Goal: Ask a question

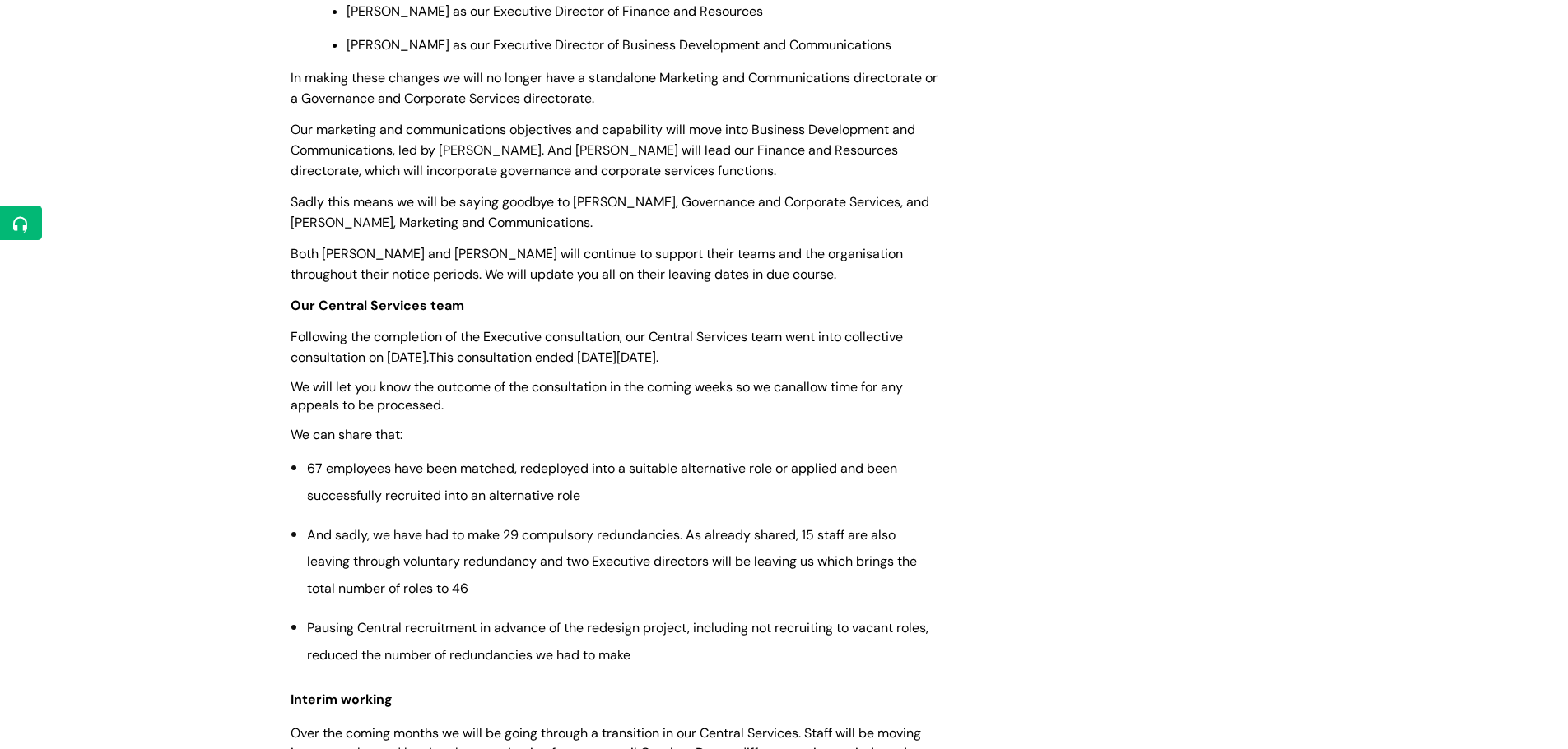
scroll to position [823, 0]
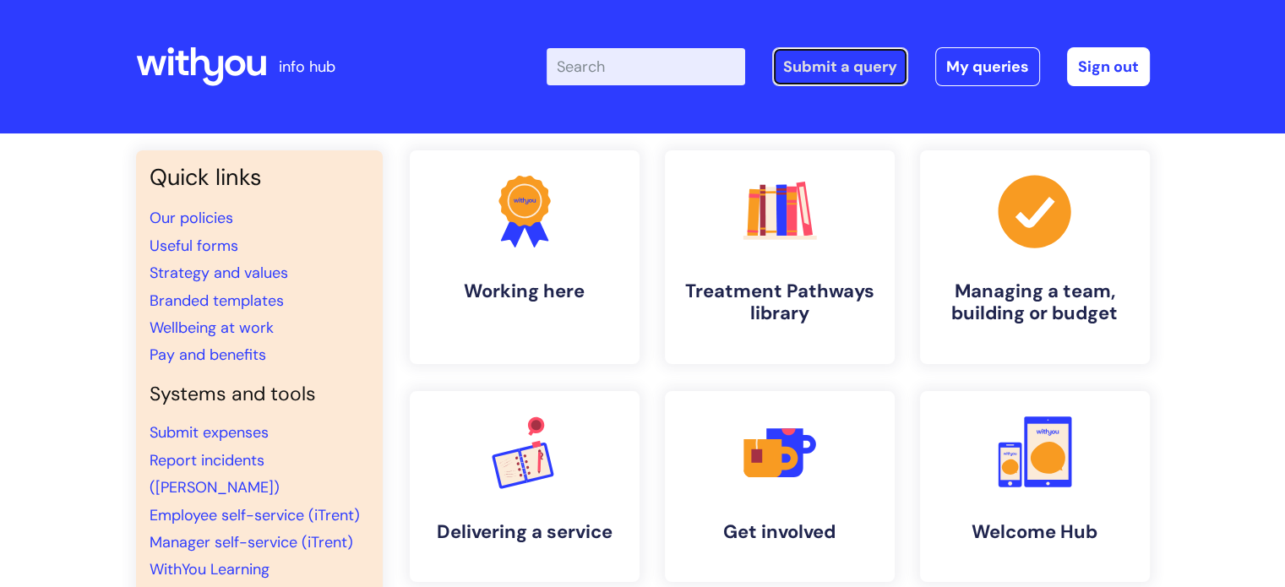
drag, startPoint x: 829, startPoint y: 68, endPoint x: 797, endPoint y: 53, distance: 34.4
click at [829, 68] on link "Submit a query" at bounding box center [840, 66] width 136 height 39
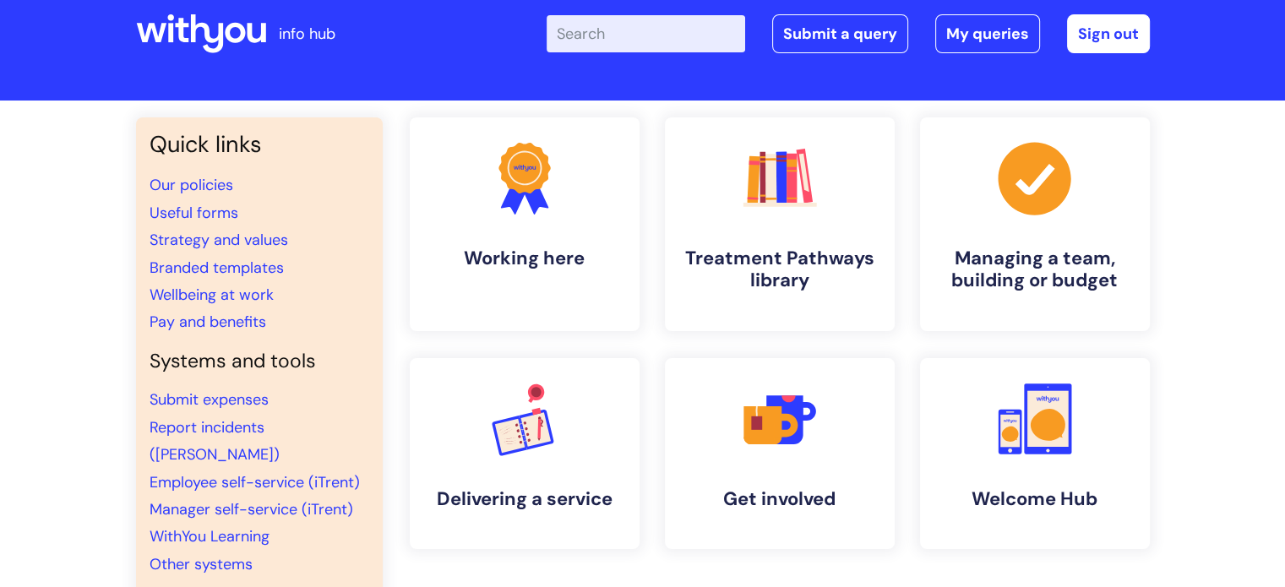
scroll to position [253, 0]
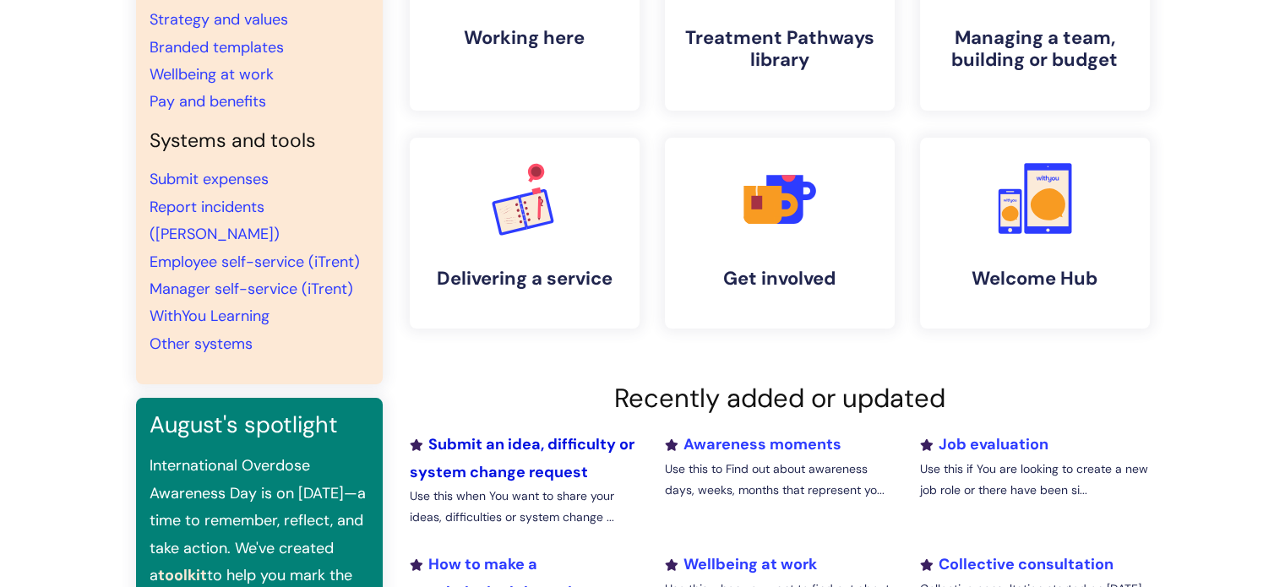
click at [540, 442] on link "Submit an idea, difficulty or system change request" at bounding box center [522, 457] width 225 height 47
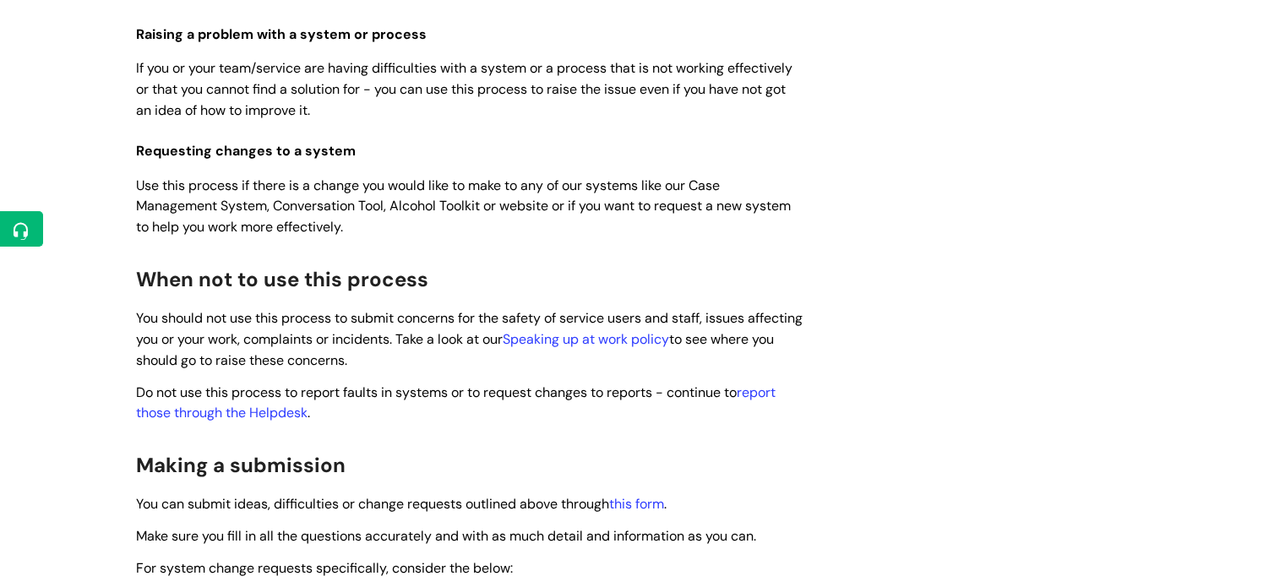
scroll to position [845, 0]
